Goal: Task Accomplishment & Management: Manage account settings

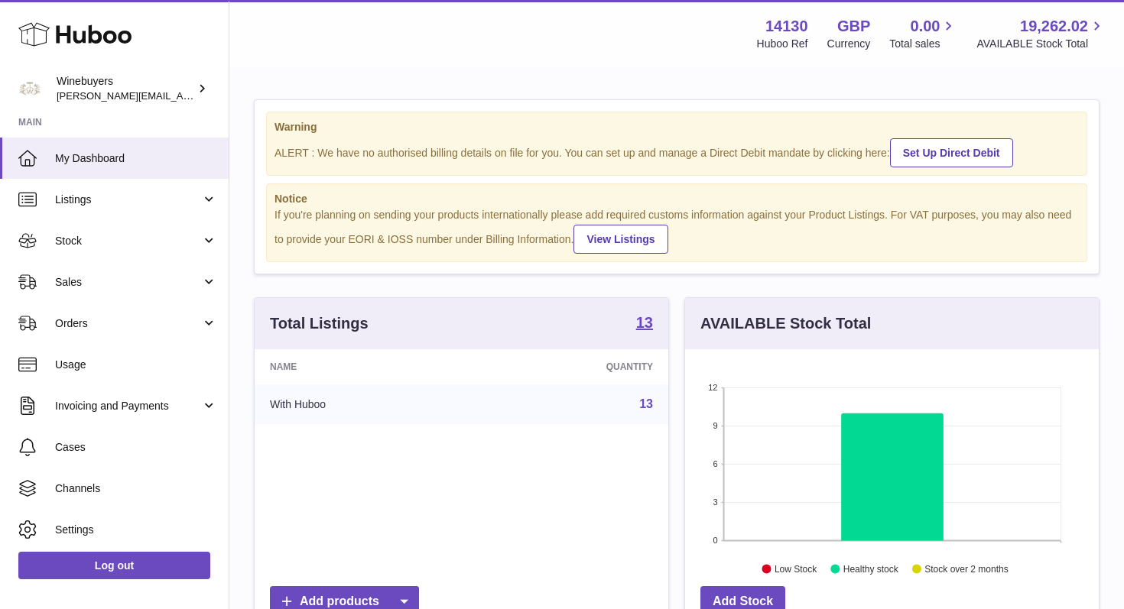
scroll to position [239, 414]
click at [207, 238] on link "Stock" at bounding box center [114, 240] width 229 height 41
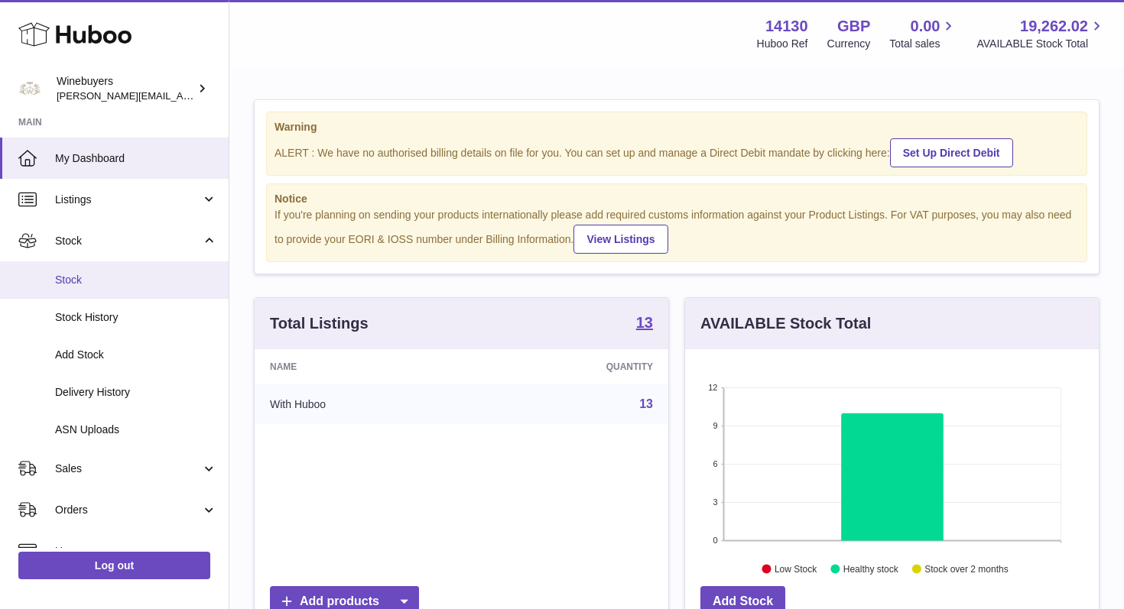
click at [100, 276] on span "Stock" at bounding box center [136, 280] width 162 height 15
click at [73, 278] on span "Stock" at bounding box center [136, 280] width 162 height 15
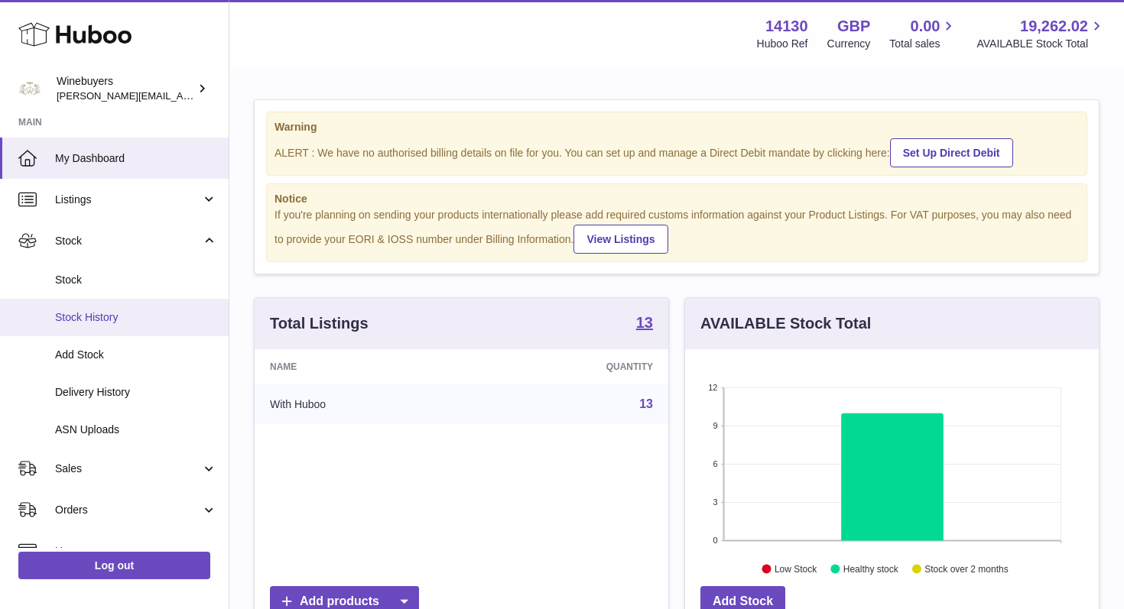
click at [90, 326] on link "Stock History" at bounding box center [114, 317] width 229 height 37
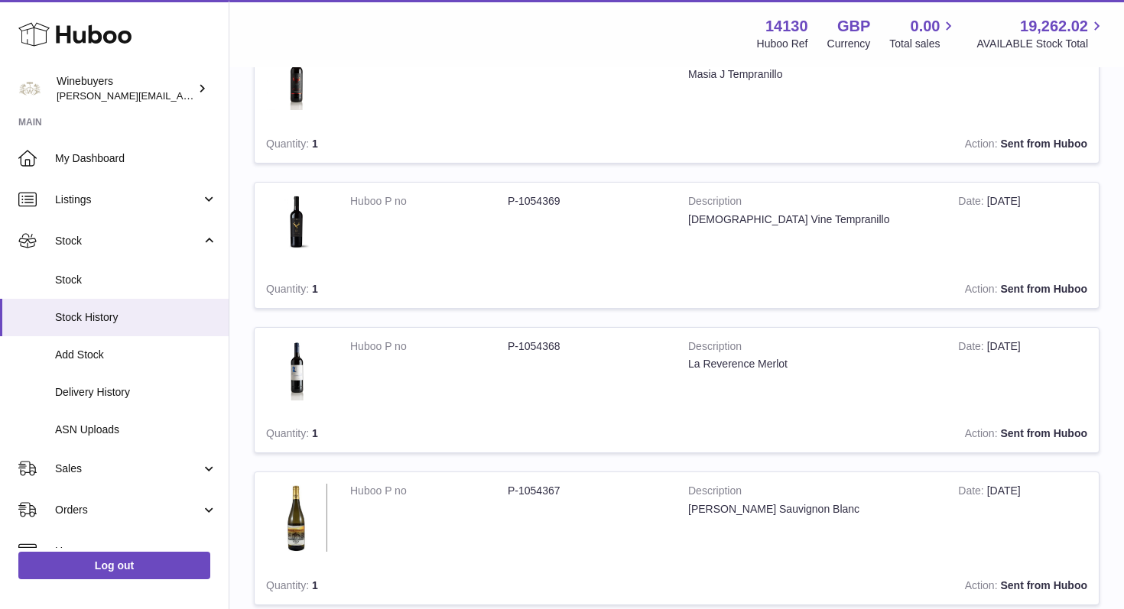
scroll to position [375, 0]
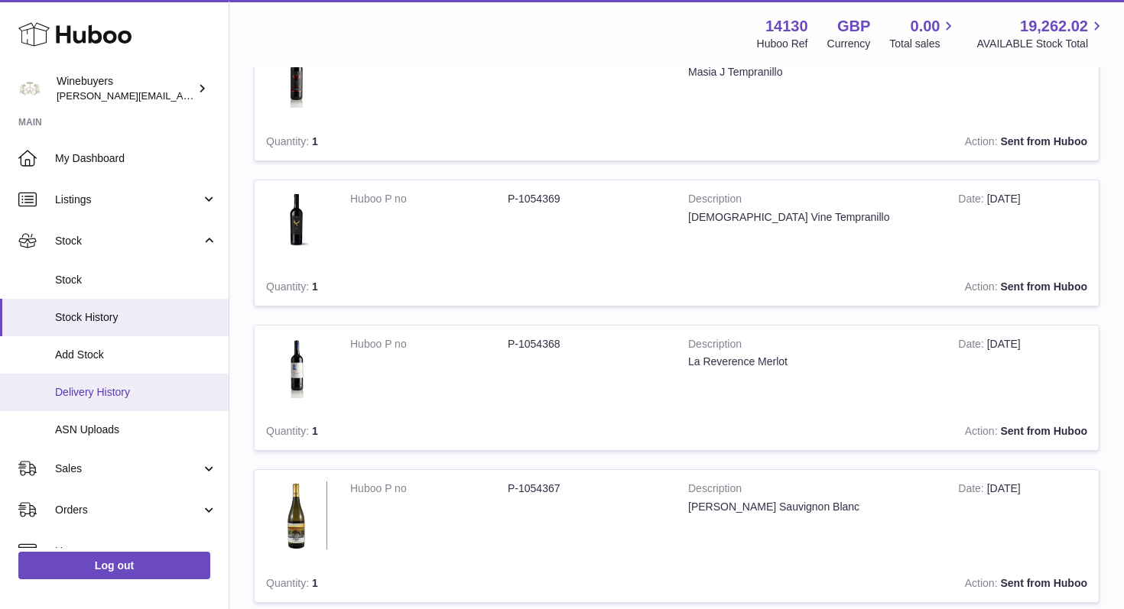
click at [124, 388] on span "Delivery History" at bounding box center [136, 392] width 162 height 15
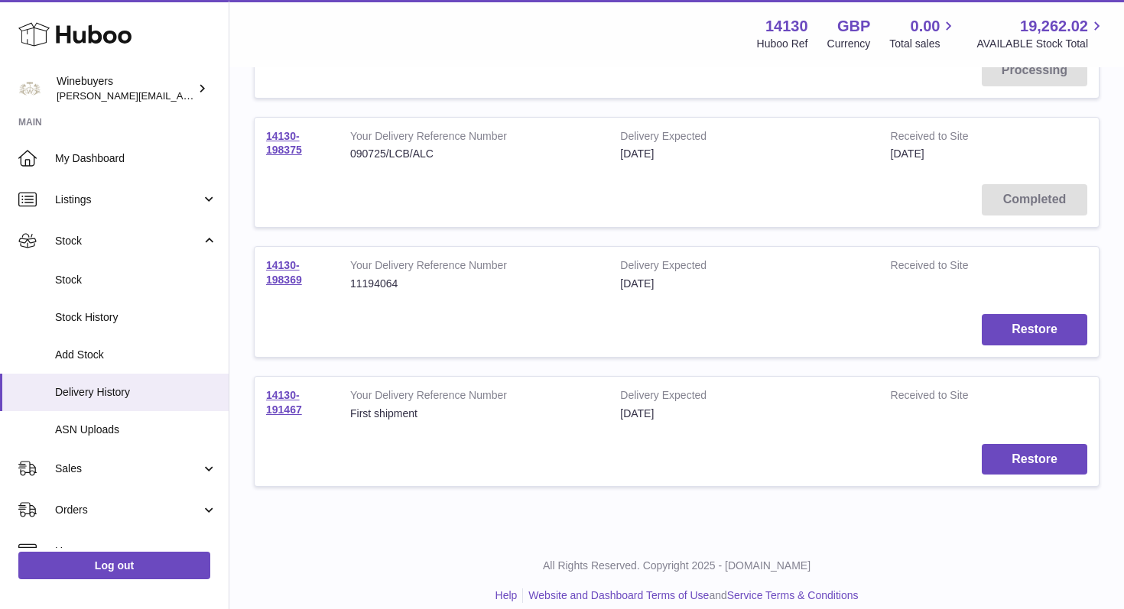
scroll to position [438, 0]
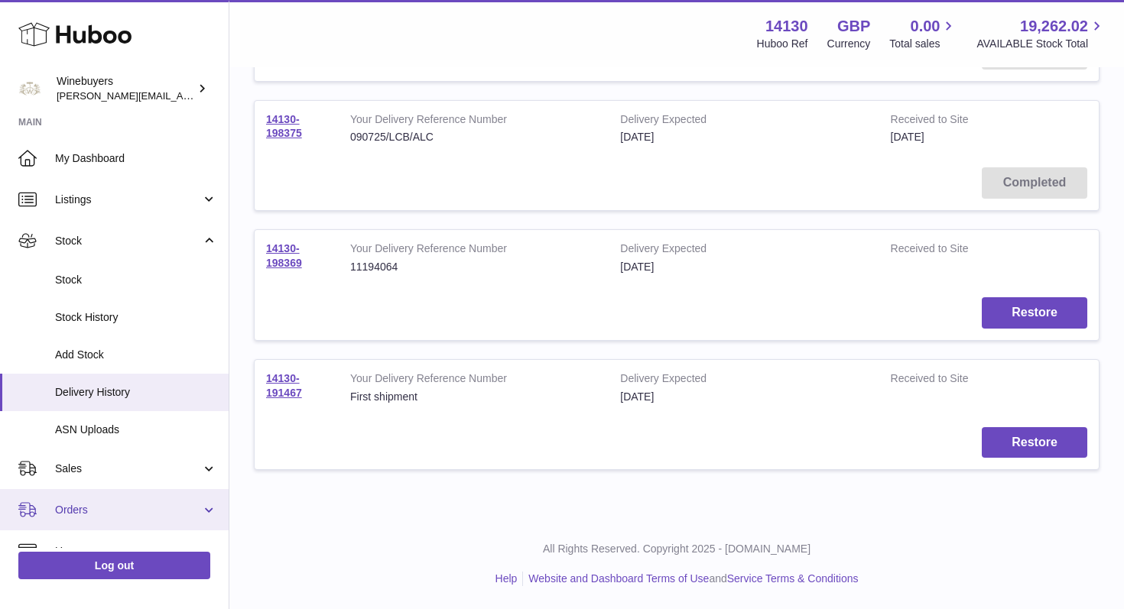
click at [201, 506] on link "Orders" at bounding box center [114, 509] width 229 height 41
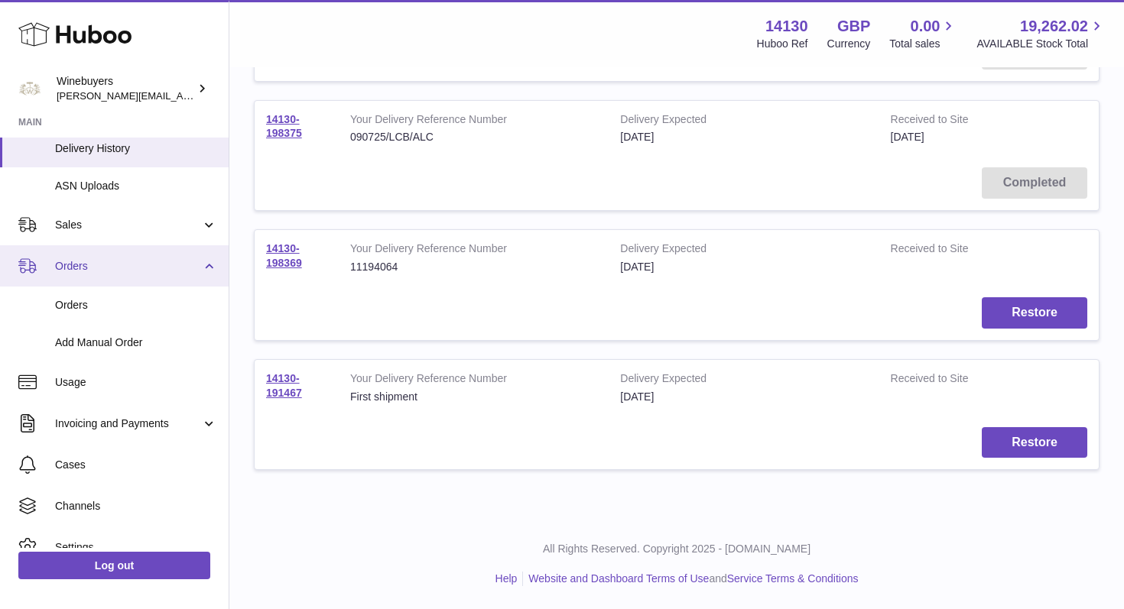
scroll to position [248, 0]
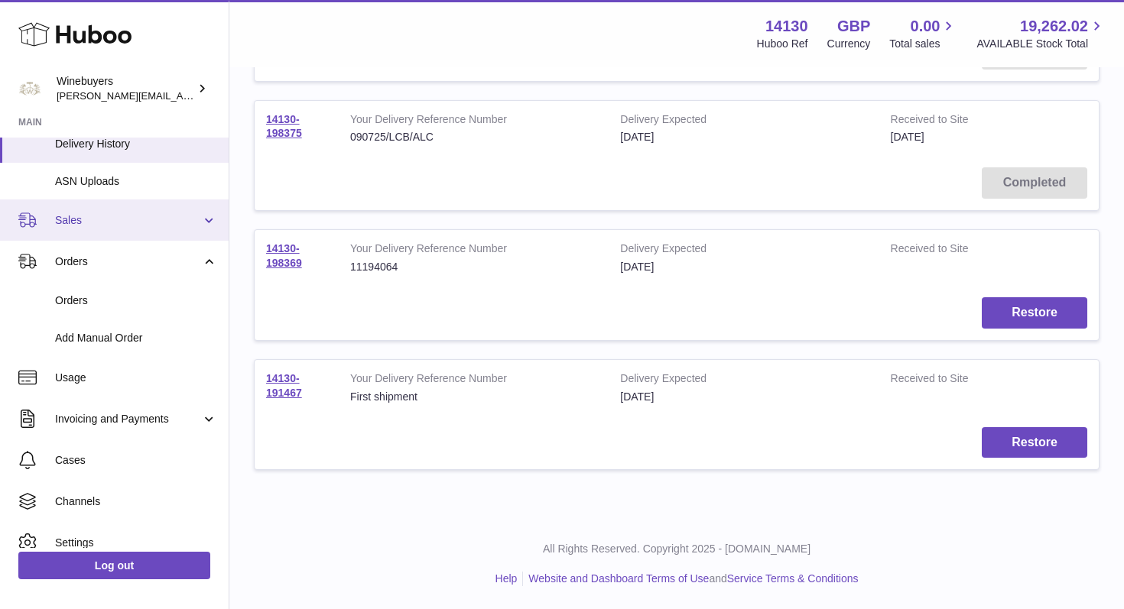
click at [205, 219] on link "Sales" at bounding box center [114, 220] width 229 height 41
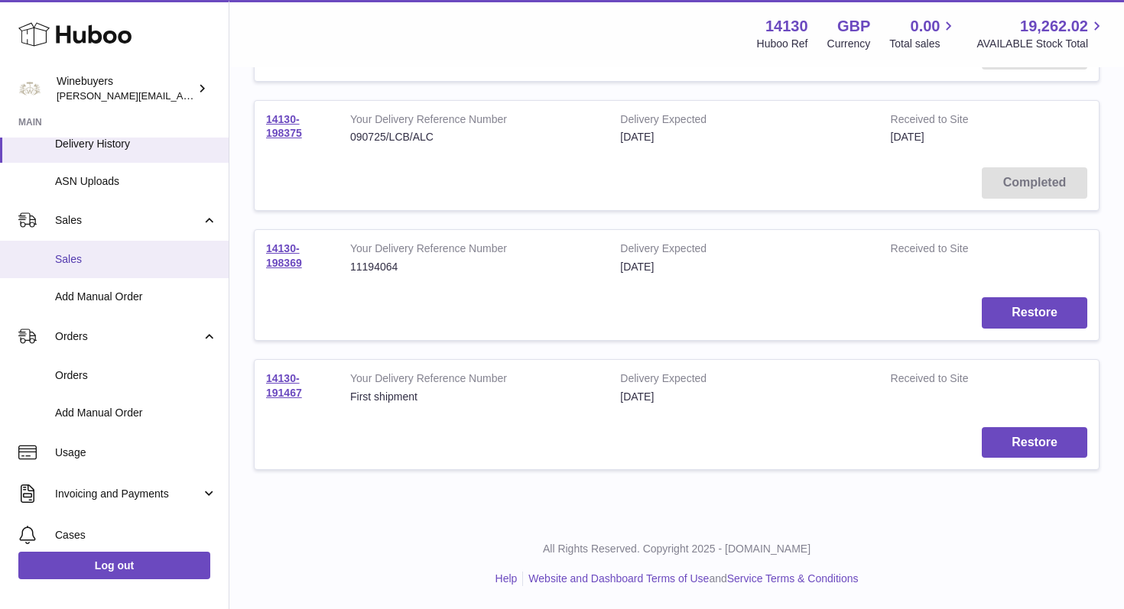
click at [91, 258] on span "Sales" at bounding box center [136, 259] width 162 height 15
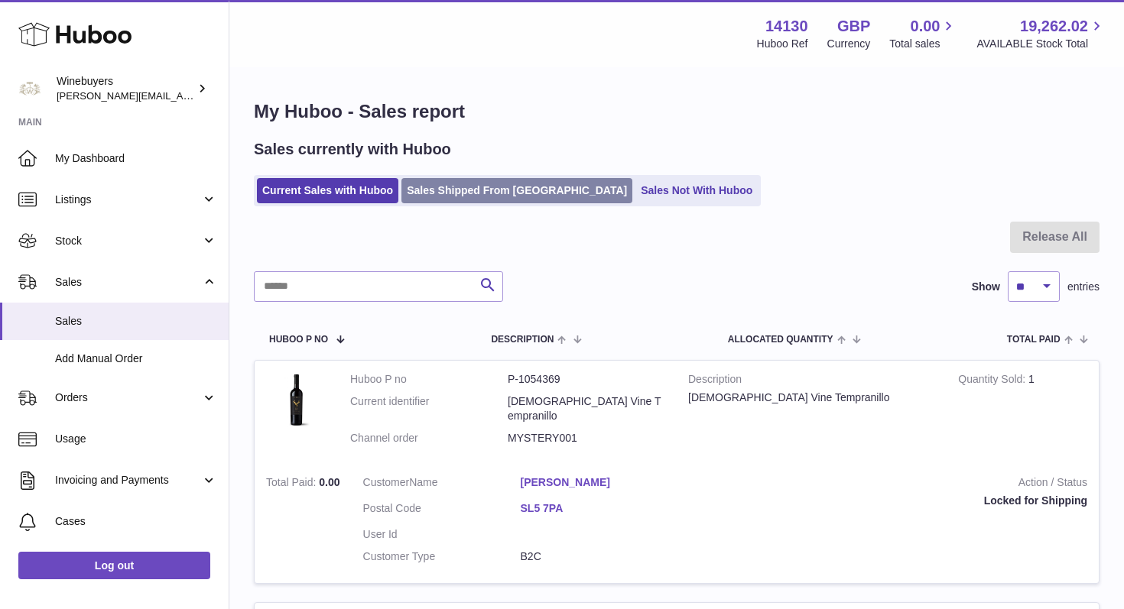
click at [499, 189] on link "Sales Shipped From Huboo" at bounding box center [516, 190] width 231 height 25
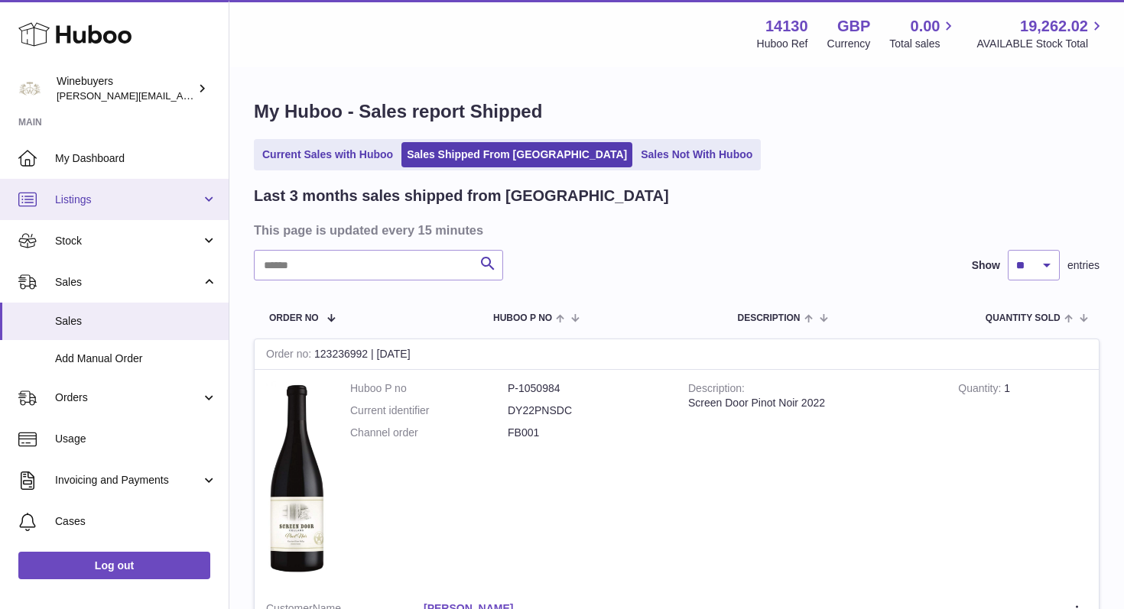
click at [197, 202] on span "Listings" at bounding box center [128, 200] width 146 height 15
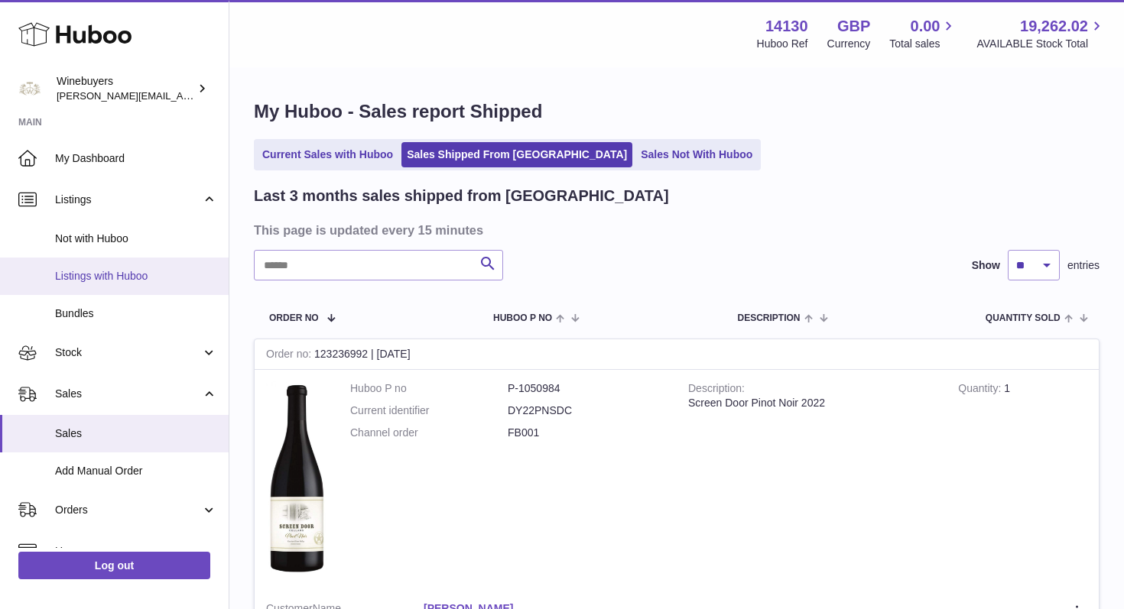
click at [133, 281] on span "Listings with Huboo" at bounding box center [136, 276] width 162 height 15
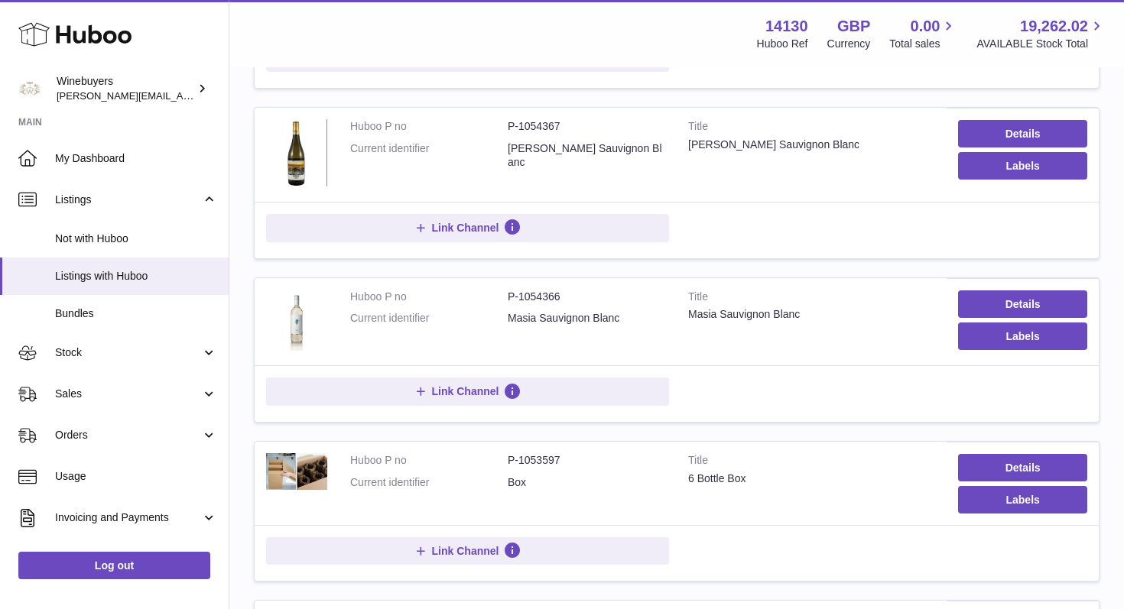
scroll to position [854, 0]
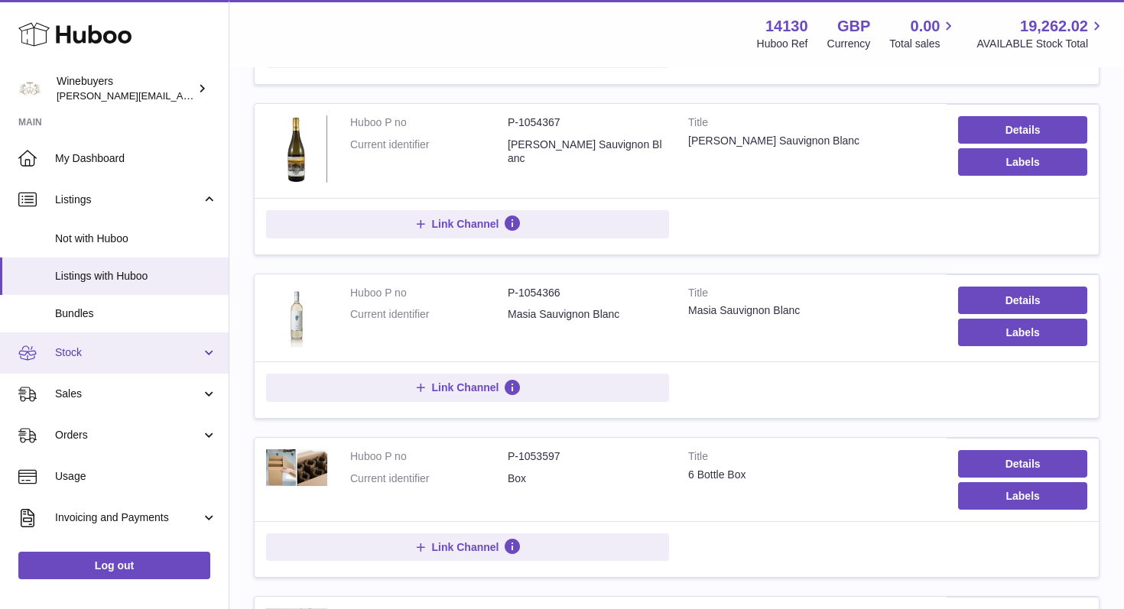
click at [206, 354] on link "Stock" at bounding box center [114, 353] width 229 height 41
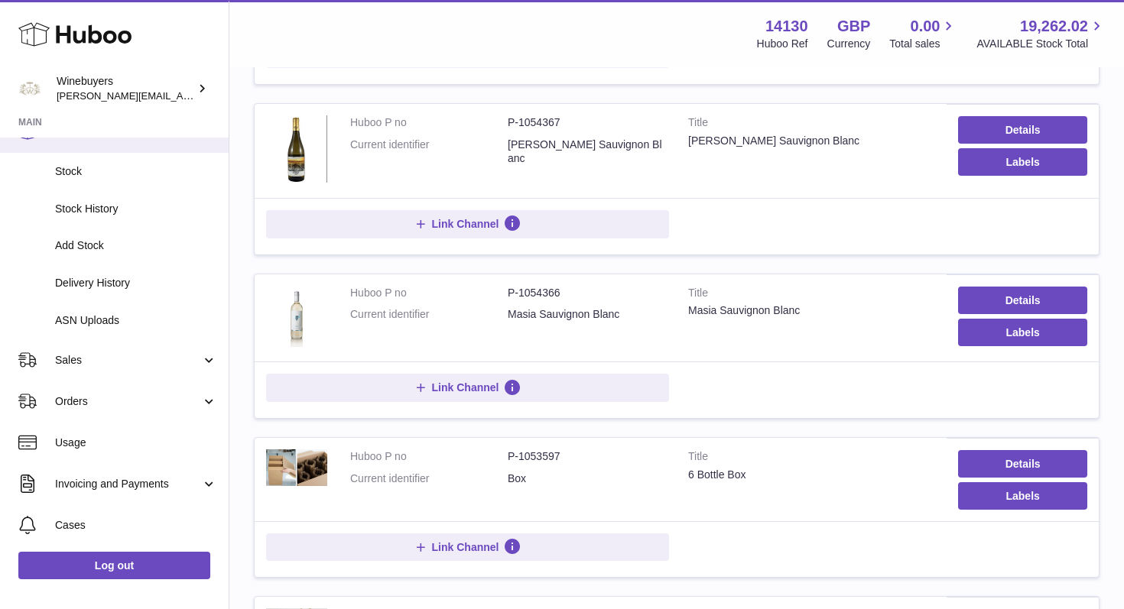
scroll to position [228, 0]
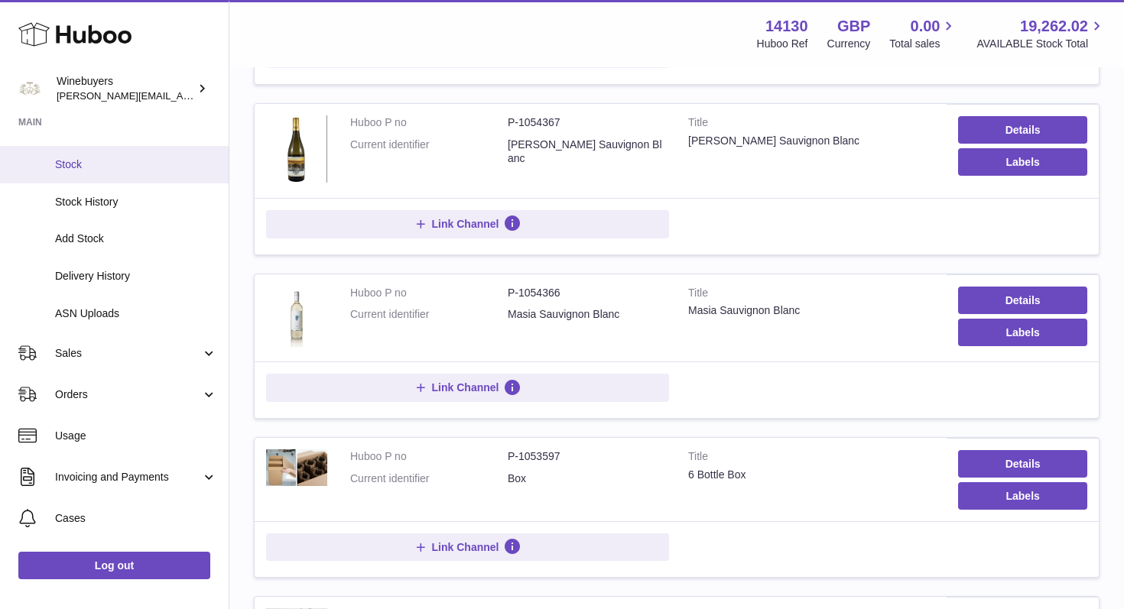
click at [80, 169] on span "Stock" at bounding box center [136, 165] width 162 height 15
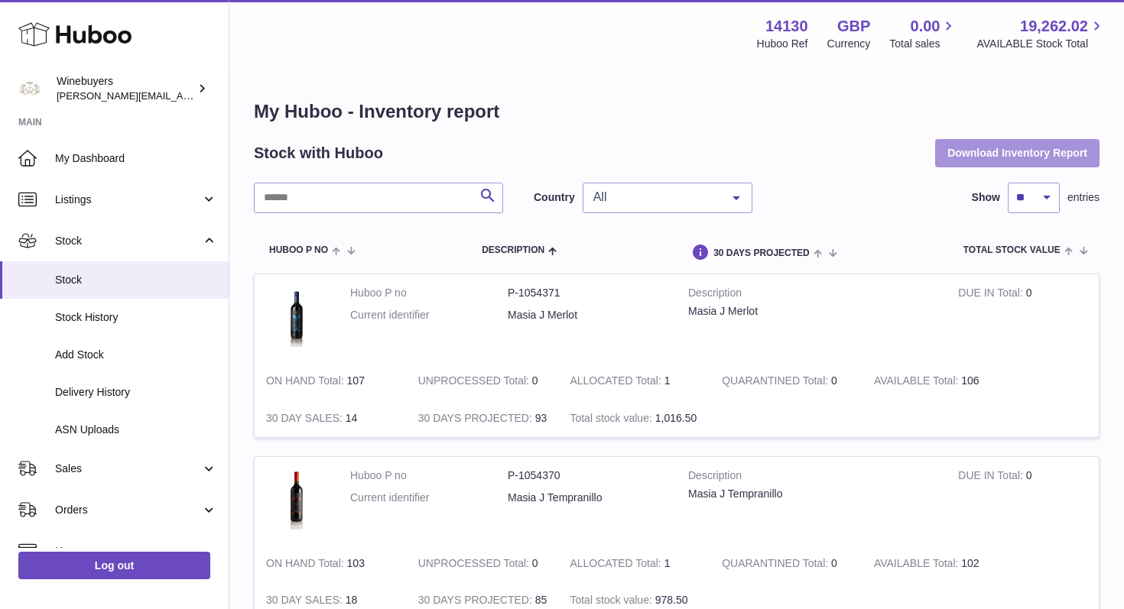
click at [1009, 147] on button "Download Inventory Report" at bounding box center [1017, 153] width 164 height 28
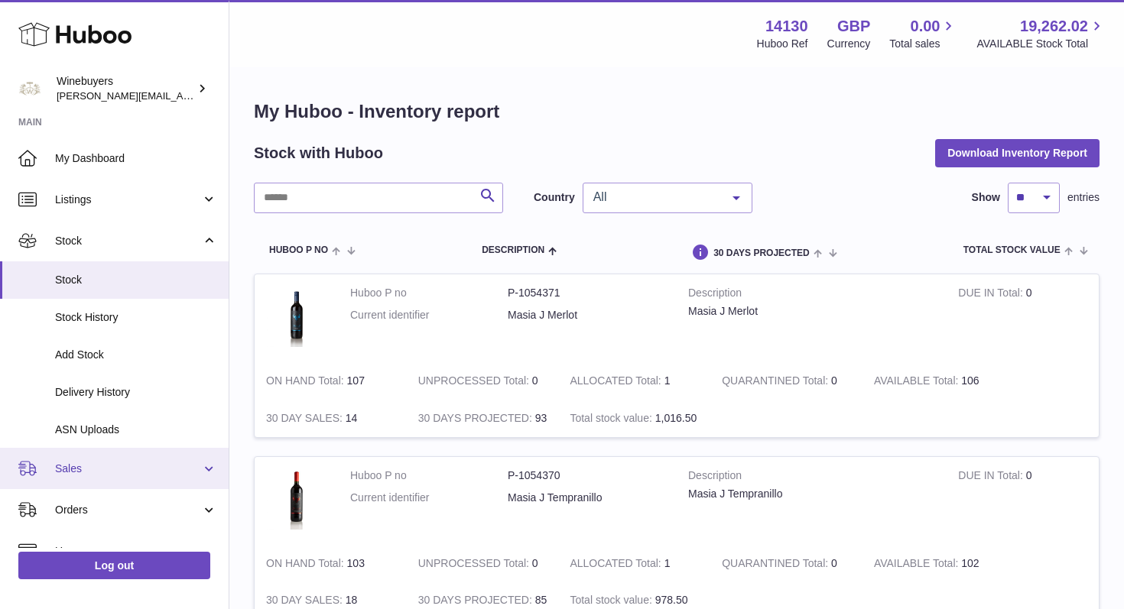
click at [210, 465] on link "Sales" at bounding box center [114, 468] width 229 height 41
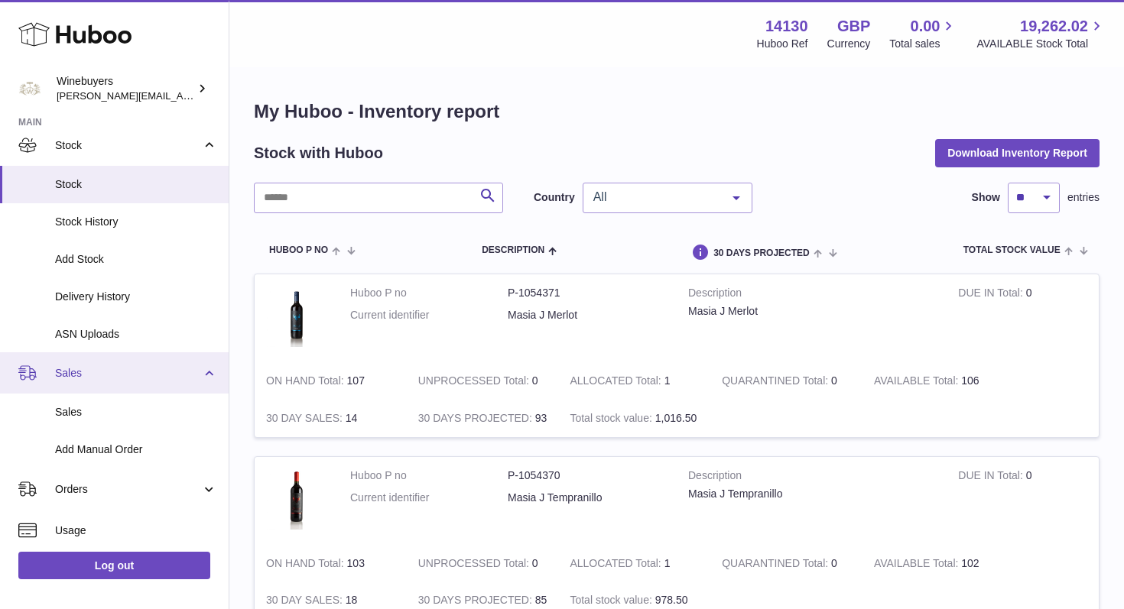
scroll to position [102, 0]
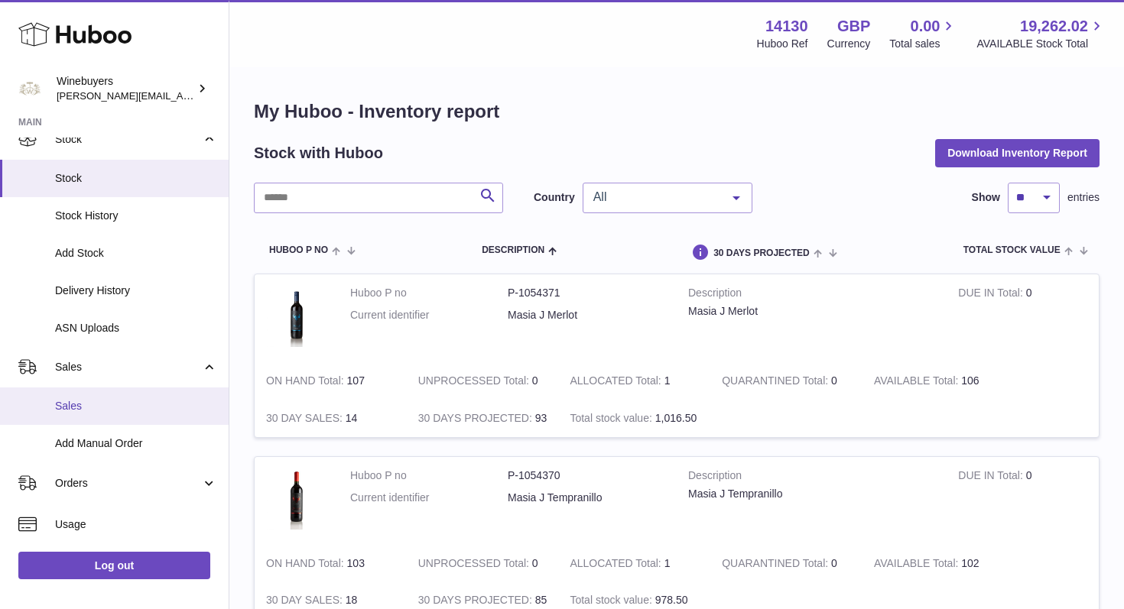
click at [82, 411] on span "Sales" at bounding box center [136, 406] width 162 height 15
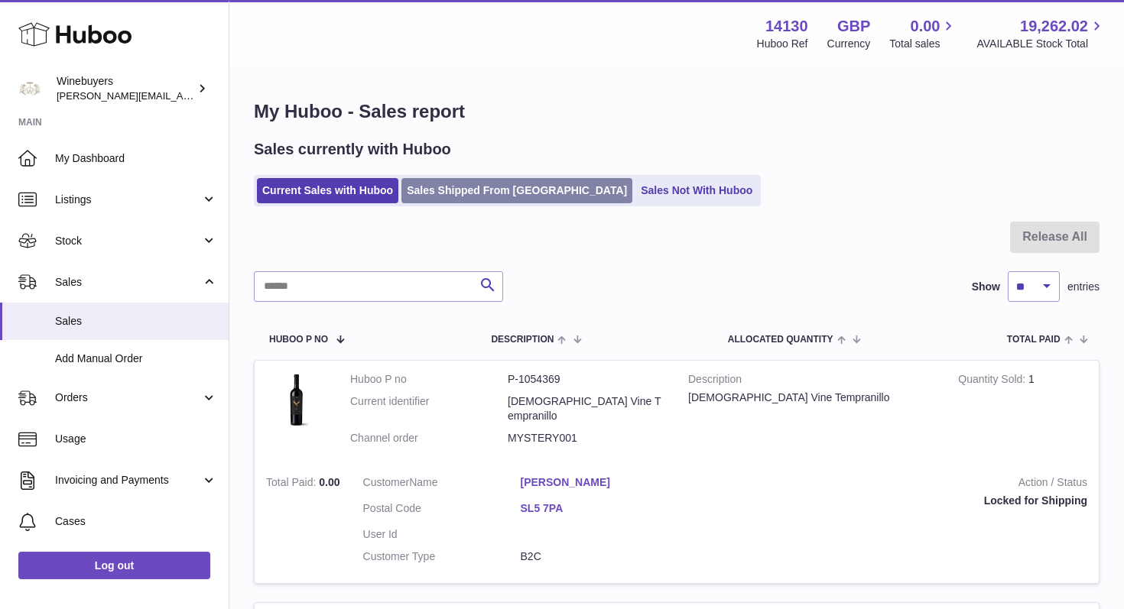
click at [495, 190] on link "Sales Shipped From [GEOGRAPHIC_DATA]" at bounding box center [516, 190] width 231 height 25
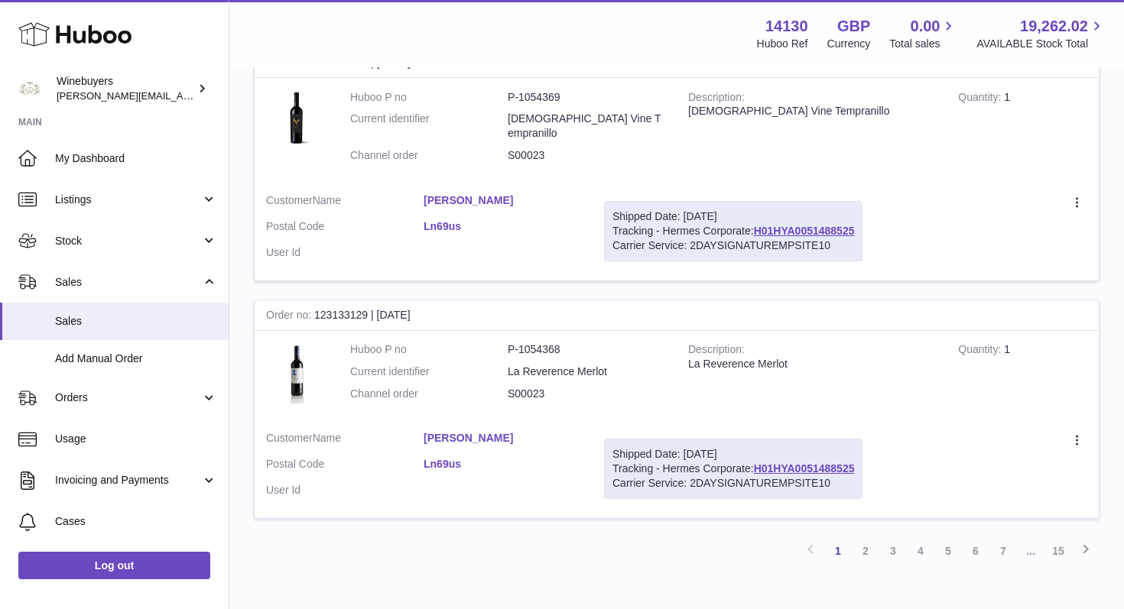
scroll to position [2717, 0]
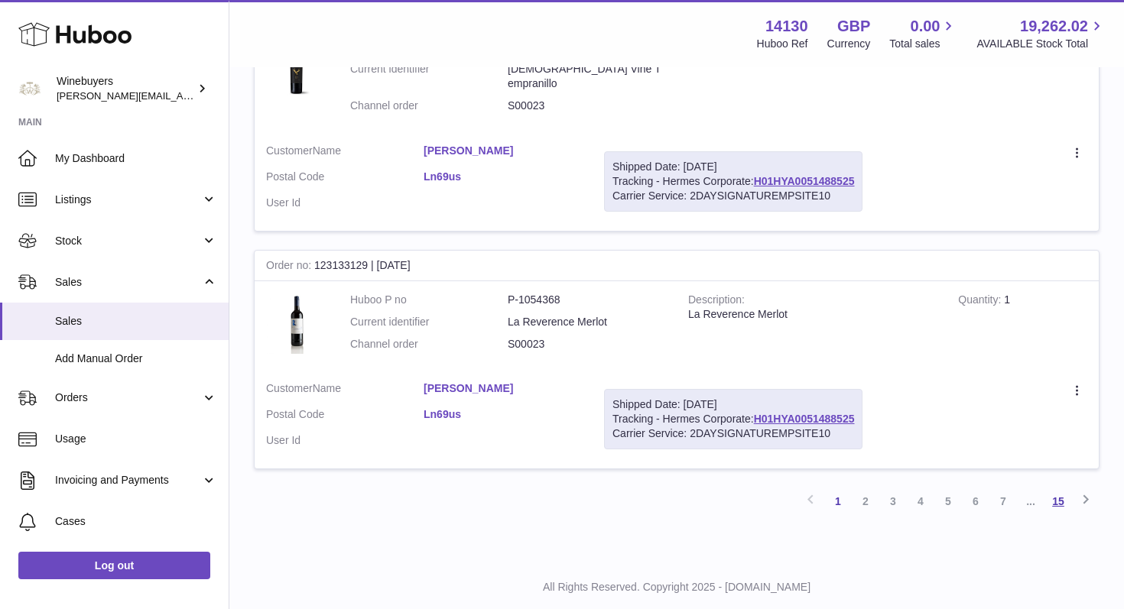
click at [1061, 488] on link "15" at bounding box center [1058, 502] width 28 height 28
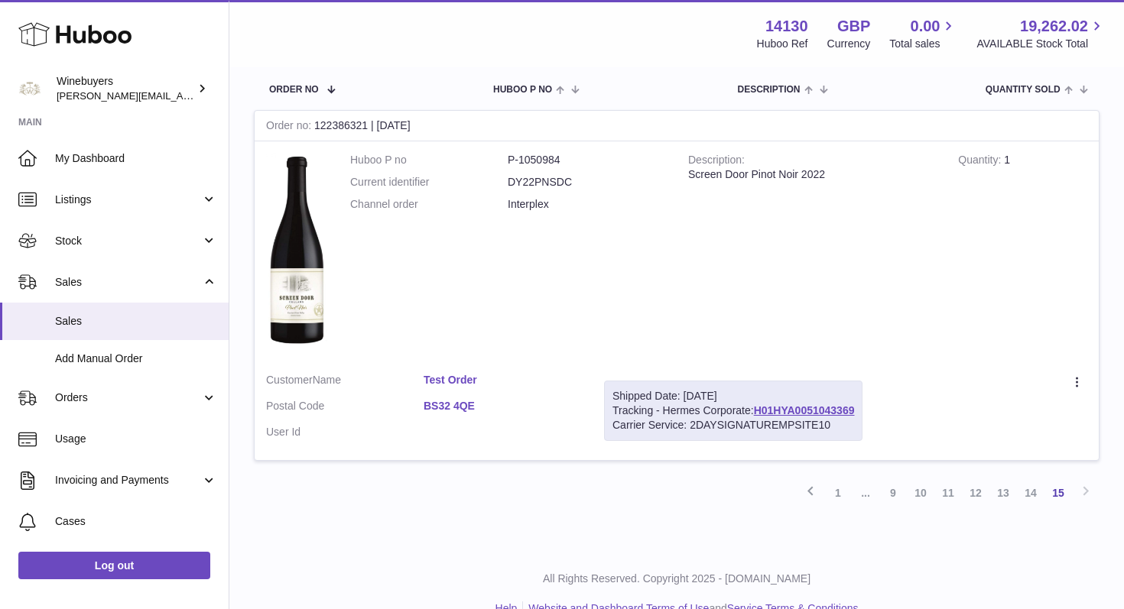
scroll to position [258, 0]
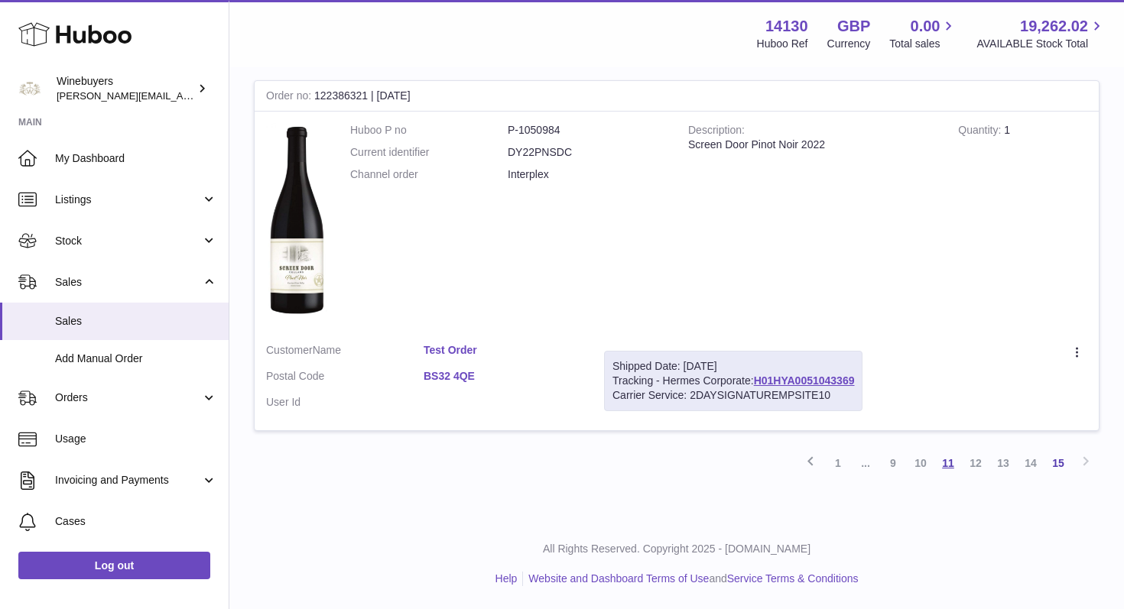
click at [950, 466] on link "11" at bounding box center [948, 464] width 28 height 28
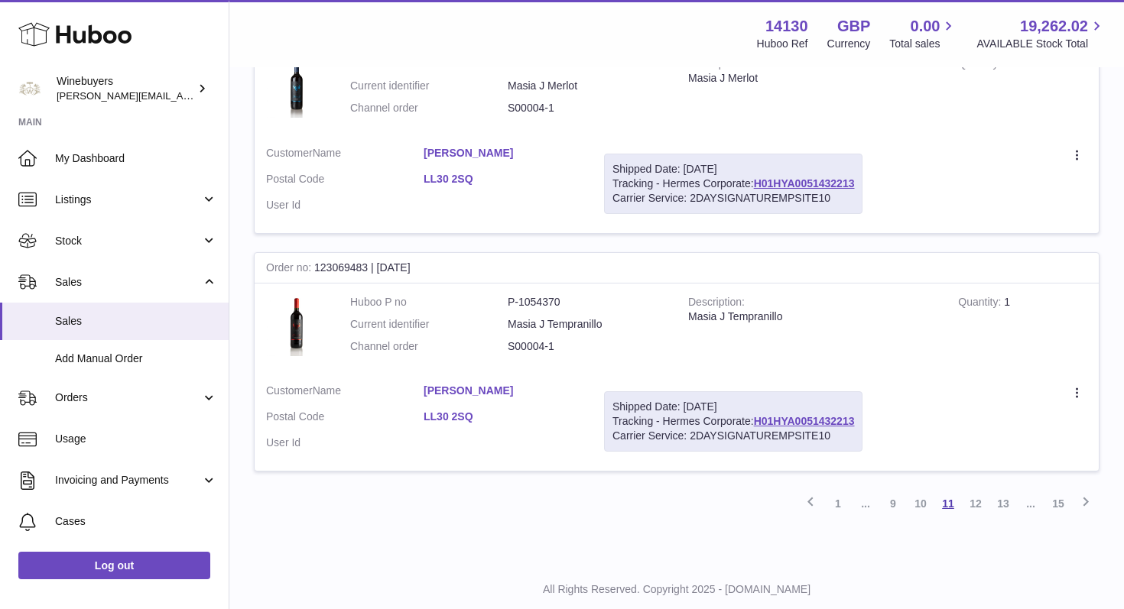
scroll to position [2427, 0]
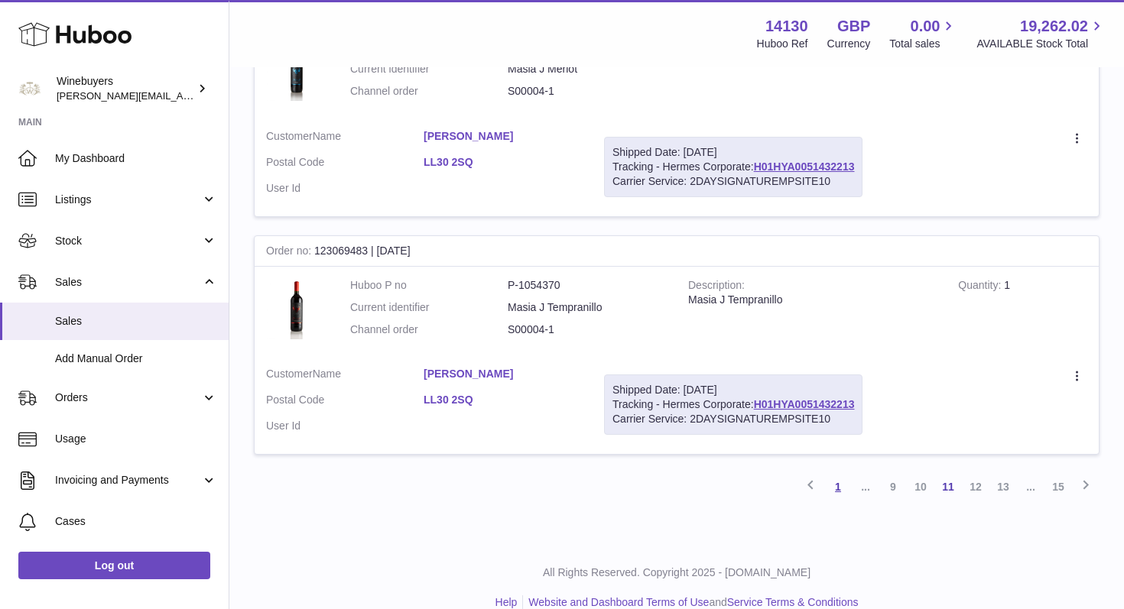
click at [838, 473] on link "1" at bounding box center [838, 487] width 28 height 28
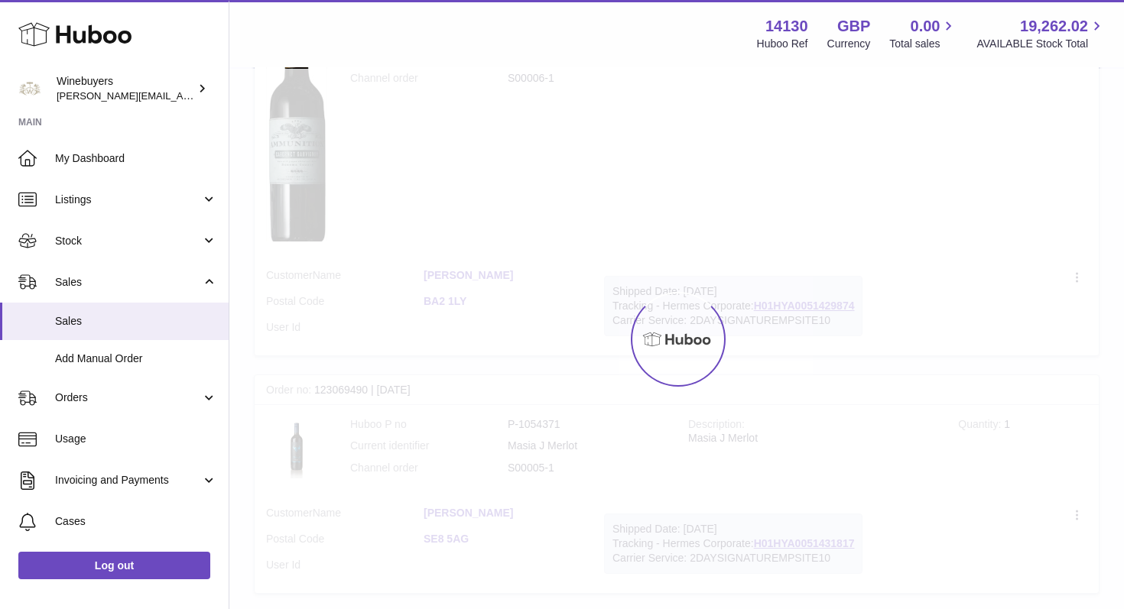
scroll to position [69, 0]
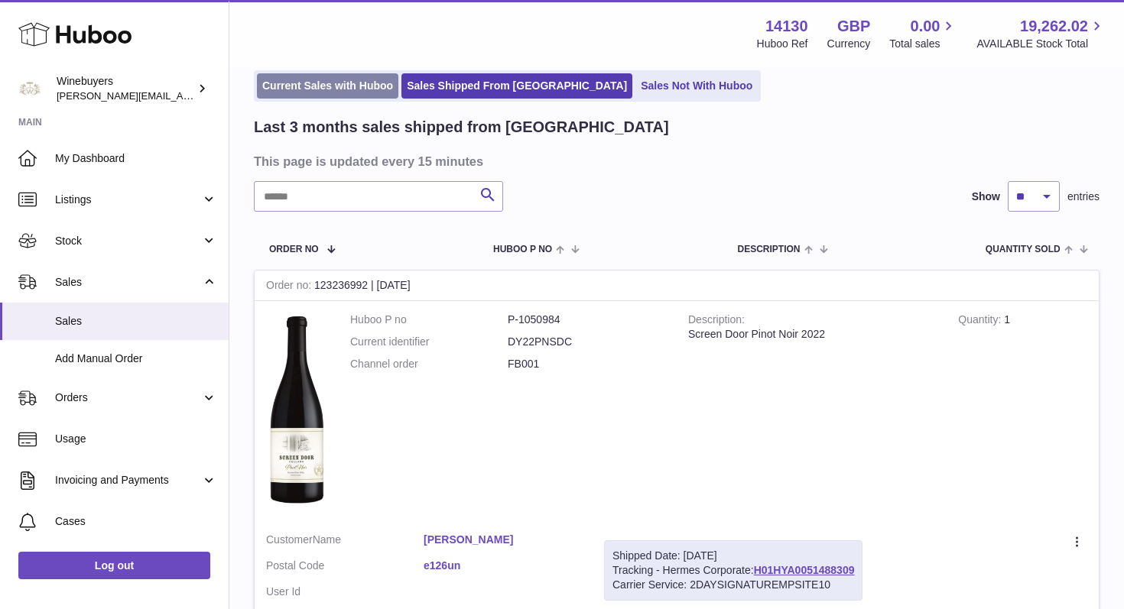
click at [349, 88] on link "Current Sales with Huboo" at bounding box center [327, 85] width 141 height 25
